Goal: Information Seeking & Learning: Learn about a topic

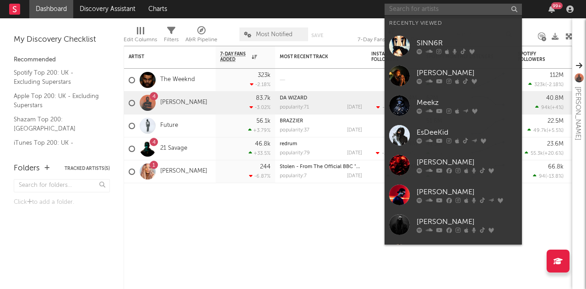
click at [408, 11] on input "text" at bounding box center [452, 9] width 137 height 11
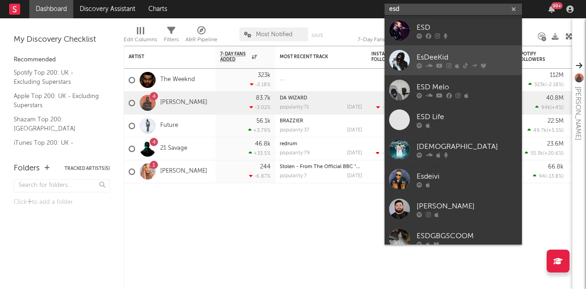
type input "esd"
click at [463, 56] on div "EsDeeKid" at bounding box center [466, 57] width 101 height 11
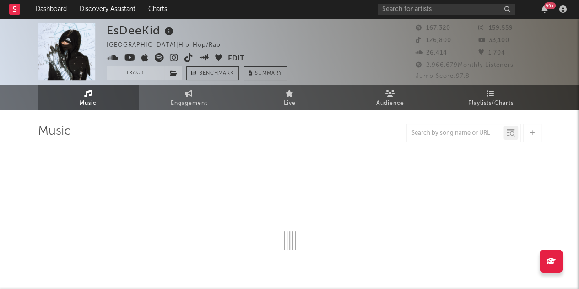
select select "6m"
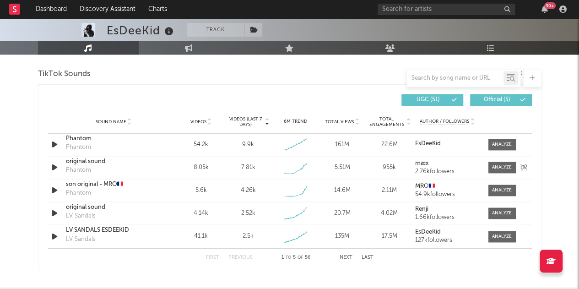
scroll to position [595, 0]
